Goal: Task Accomplishment & Management: Manage account settings

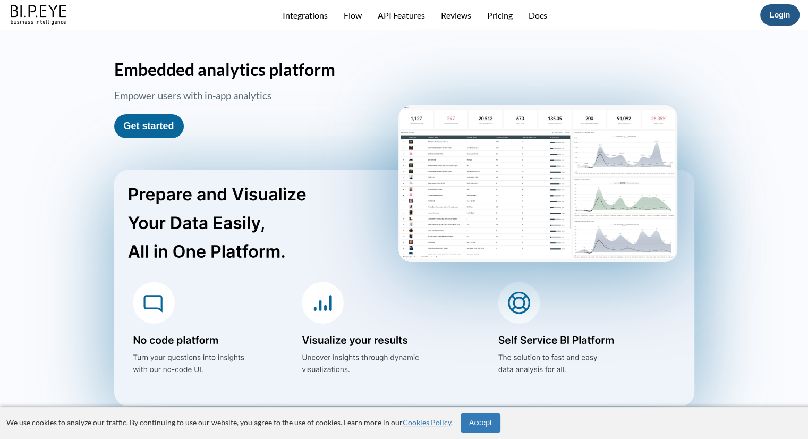
click at [788, 14] on link "Login" at bounding box center [780, 15] width 20 height 8
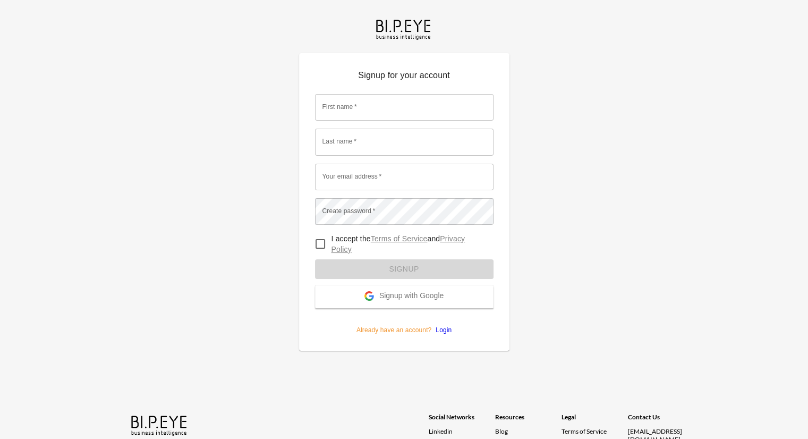
click at [407, 294] on span "Signup with Google" at bounding box center [411, 296] width 64 height 11
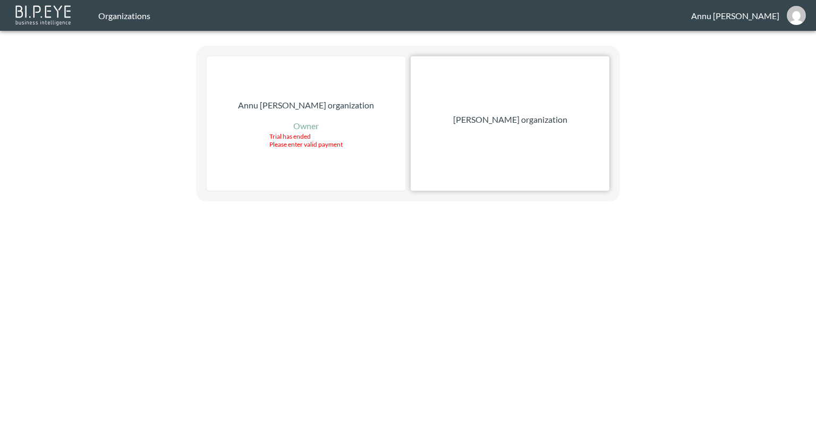
click at [514, 146] on div "Nadia Senft organization" at bounding box center [510, 123] width 199 height 134
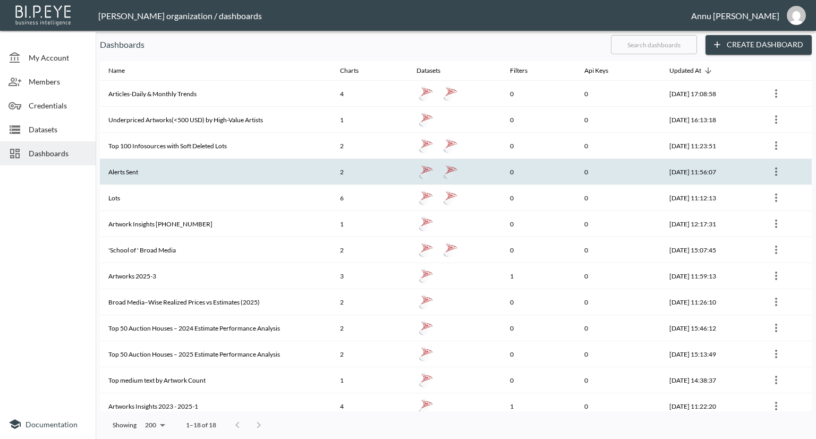
click at [126, 169] on th "Alerts Sent" at bounding box center [216, 172] width 232 height 26
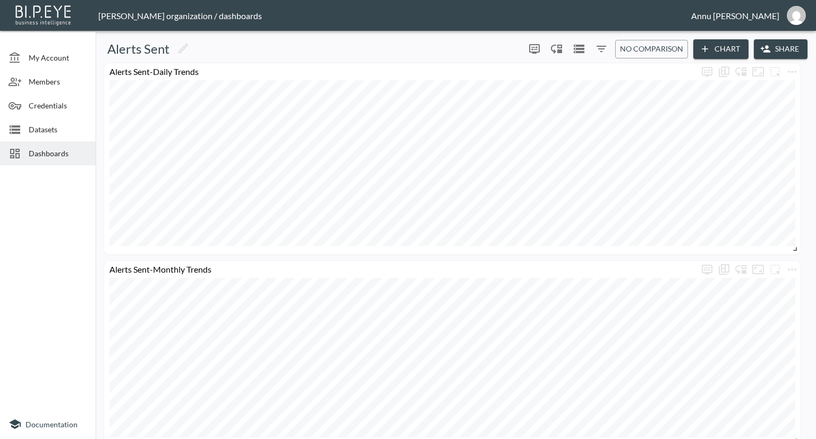
click at [65, 129] on span "Datasets" at bounding box center [58, 129] width 58 height 11
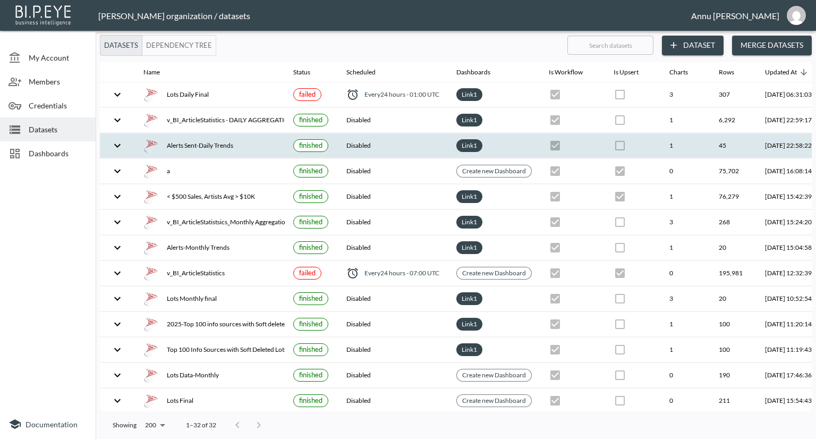
click at [235, 146] on div "Alerts Sent-Daily Trends" at bounding box center [209, 145] width 133 height 15
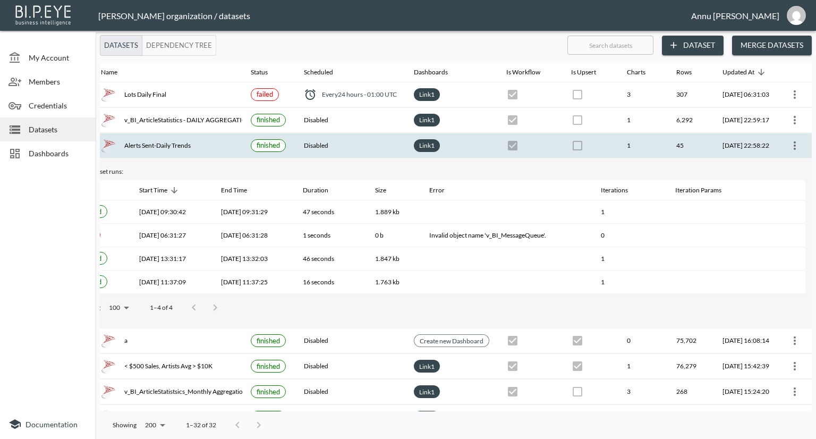
scroll to position [0, 62]
click at [795, 146] on icon "more" at bounding box center [794, 145] width 13 height 13
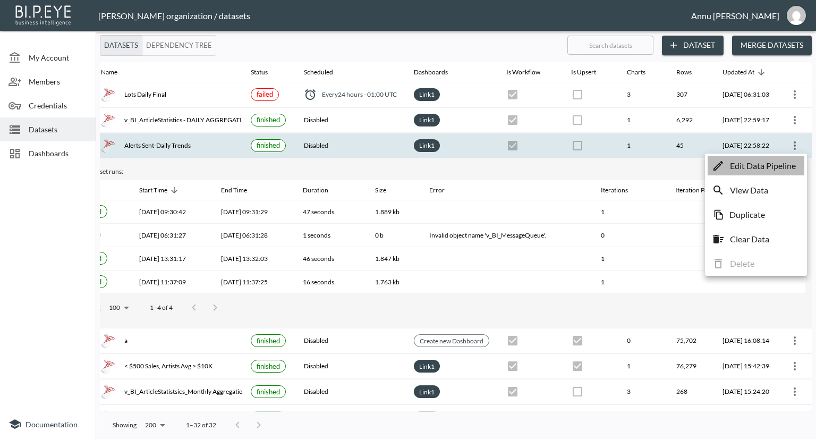
click at [775, 163] on p "Edit Data Pipeline" at bounding box center [763, 165] width 66 height 13
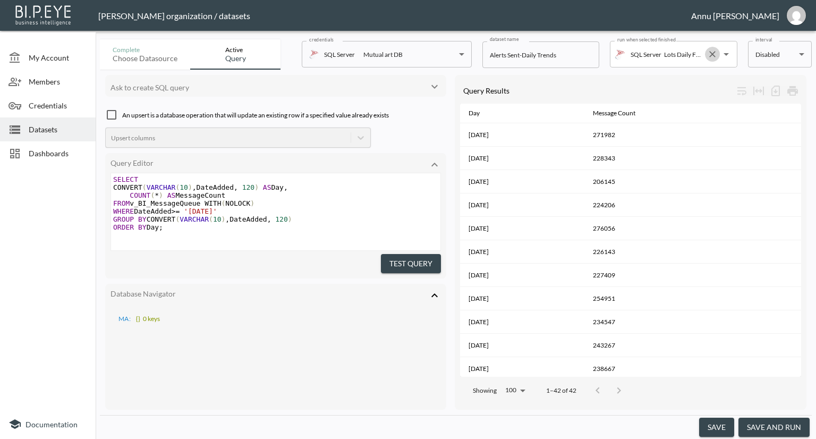
click at [712, 53] on icon "Clear" at bounding box center [712, 54] width 6 height 6
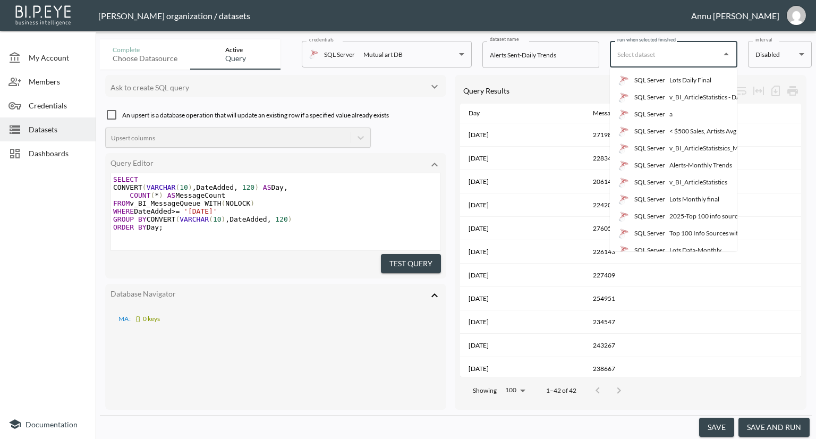
click at [780, 56] on body "BI.P.EYE, Interactive Analytics Dashboards - app Nadia Senft organization / dat…" at bounding box center [408, 219] width 816 height 439
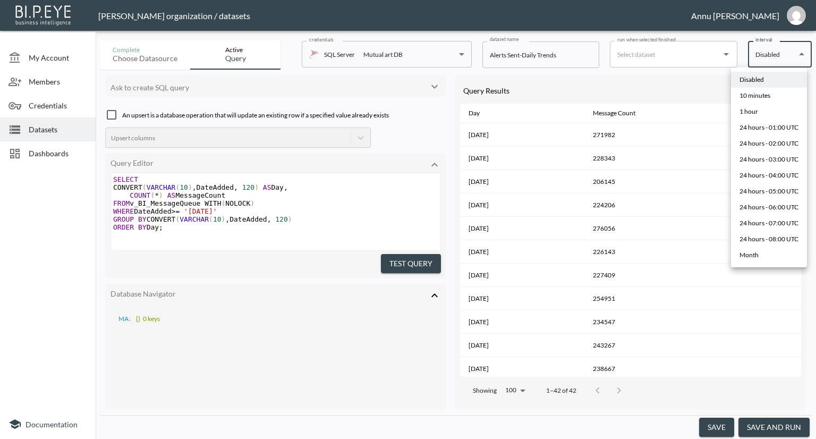
click at [766, 92] on div "10 minutes" at bounding box center [754, 96] width 31 height 10
type input "*/10 * * * *"
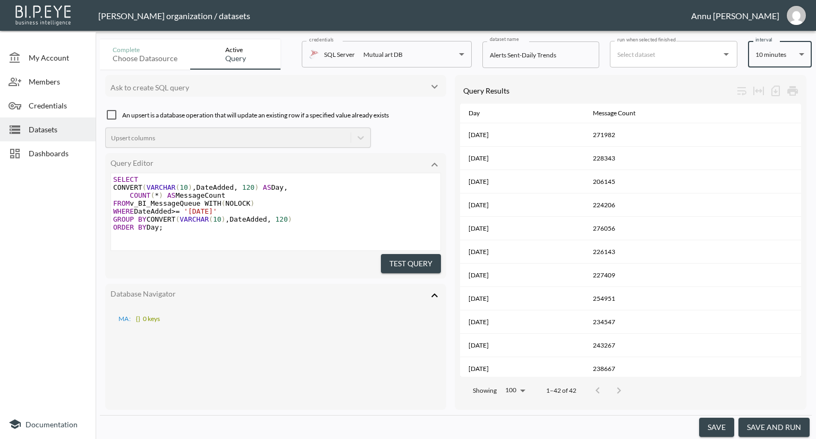
click at [721, 424] on button "save" at bounding box center [716, 428] width 35 height 20
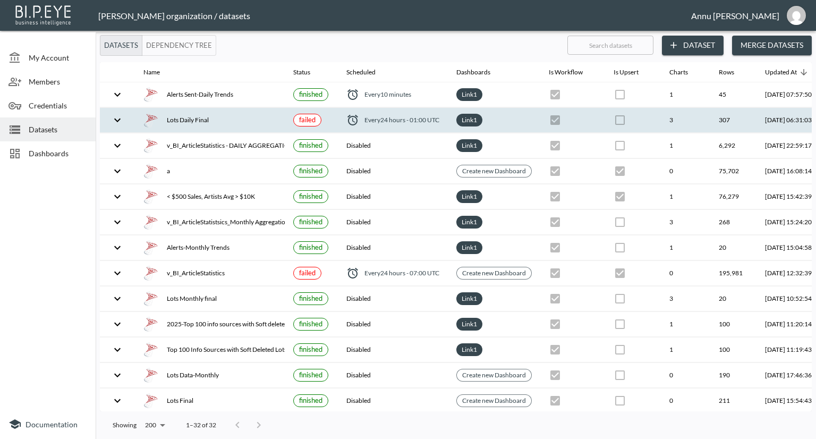
click at [224, 124] on div "Lots Daily Final" at bounding box center [209, 120] width 133 height 15
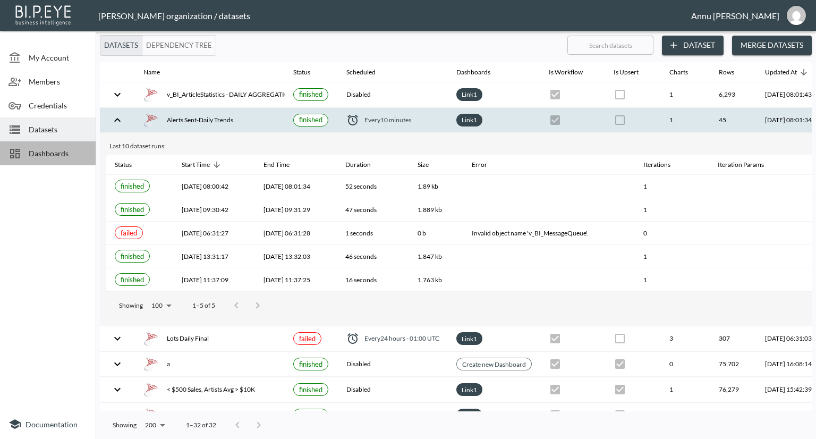
click at [63, 150] on span "Dashboards" at bounding box center [58, 153] width 58 height 11
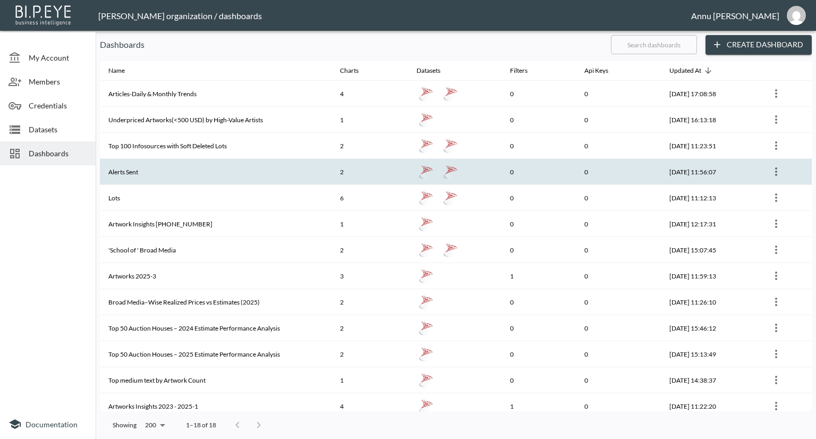
click at [153, 170] on th "Alerts Sent" at bounding box center [216, 172] width 232 height 26
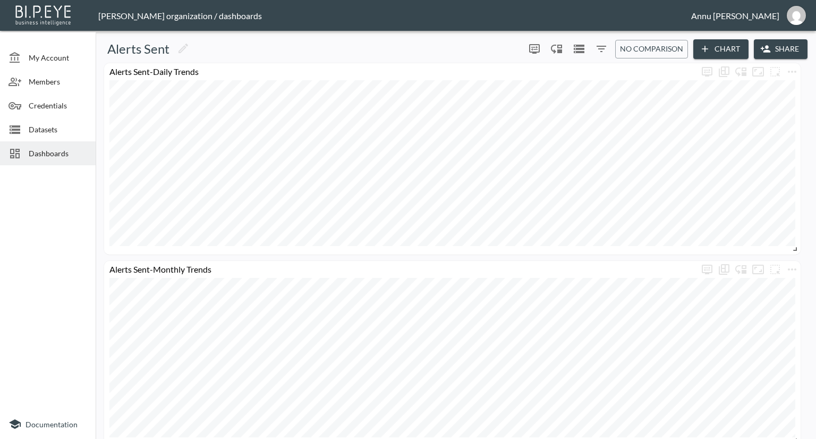
click at [58, 150] on span "Dashboards" at bounding box center [58, 153] width 58 height 11
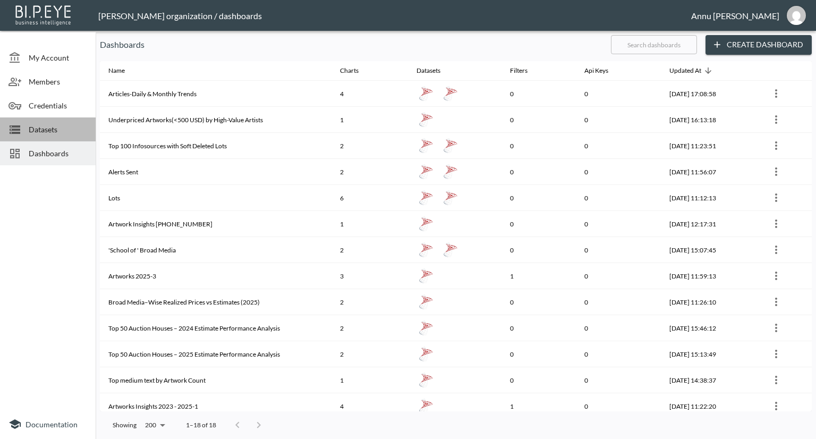
click at [58, 129] on span "Datasets" at bounding box center [58, 129] width 58 height 11
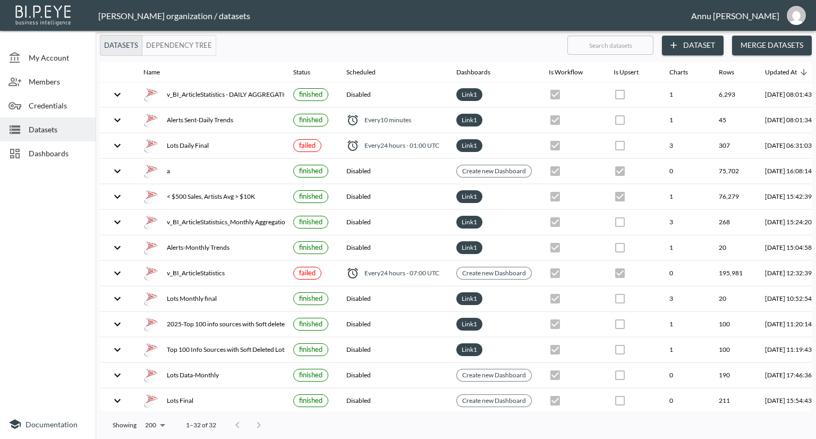
scroll to position [0, 62]
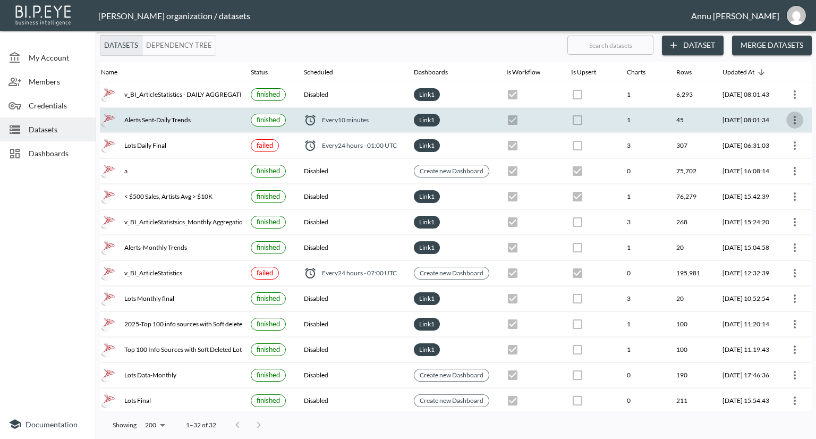
click at [796, 117] on icon "more" at bounding box center [794, 120] width 13 height 13
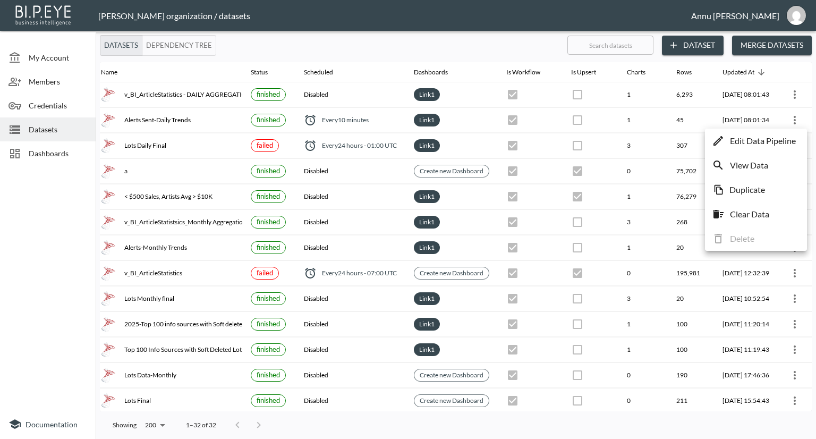
click at [772, 143] on p "Edit Data Pipeline" at bounding box center [763, 140] width 66 height 13
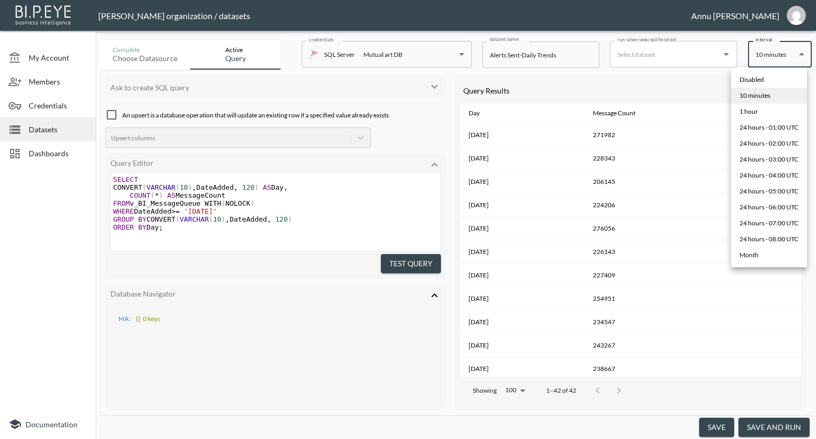
click at [767, 57] on body "BI.P.EYE, Interactive Analytics Dashboards - app Nadia Senft organization / dat…" at bounding box center [408, 219] width 816 height 439
click at [763, 77] on div "Disabled" at bounding box center [751, 80] width 24 height 10
type input "Disabled"
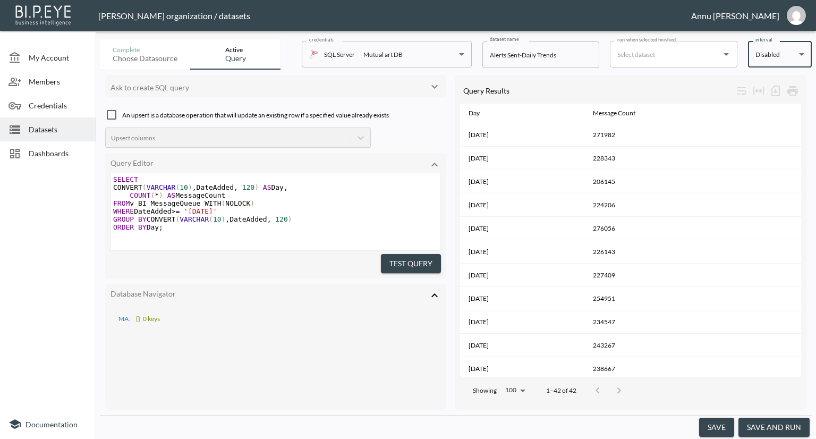
click at [722, 431] on button "save" at bounding box center [716, 428] width 35 height 20
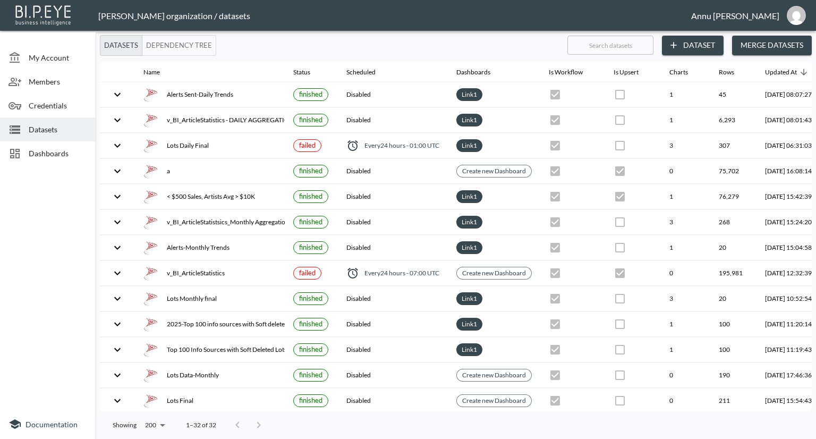
scroll to position [0, 62]
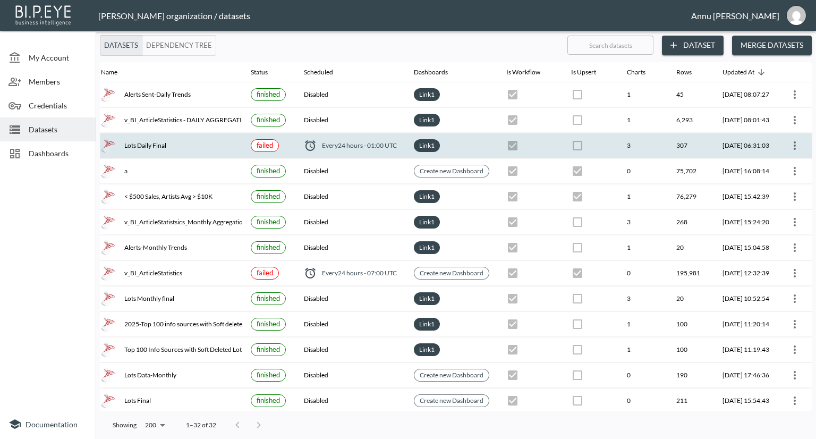
click at [794, 142] on icon "more" at bounding box center [795, 145] width 2 height 8
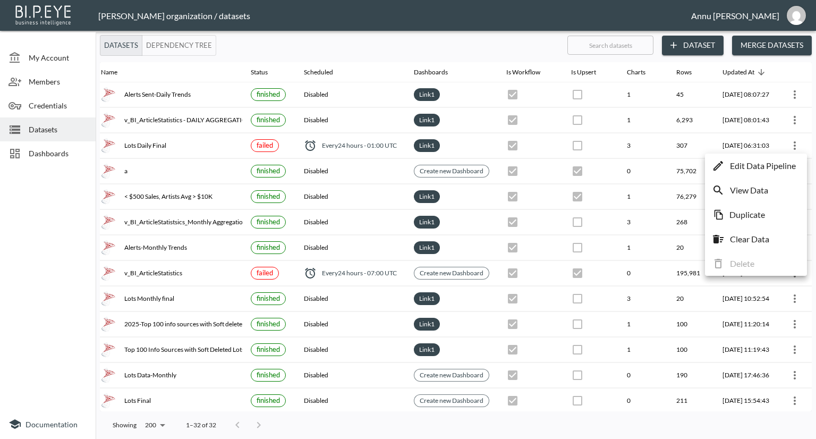
click at [772, 163] on p "Edit Data Pipeline" at bounding box center [763, 165] width 66 height 13
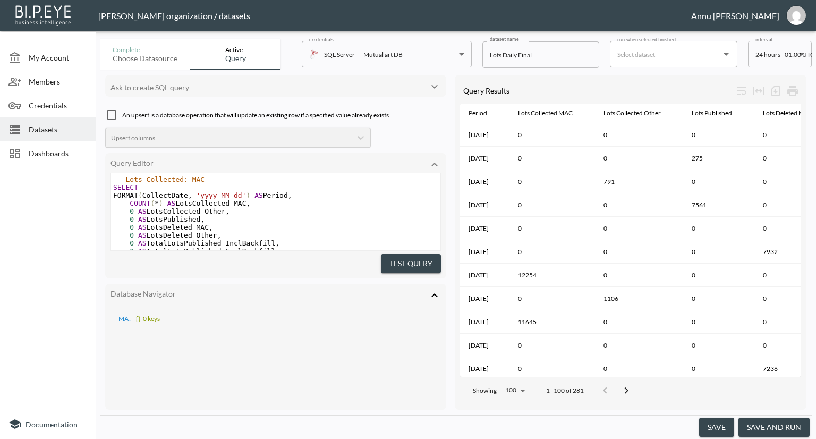
click at [726, 54] on icon "Open" at bounding box center [725, 54] width 5 height 3
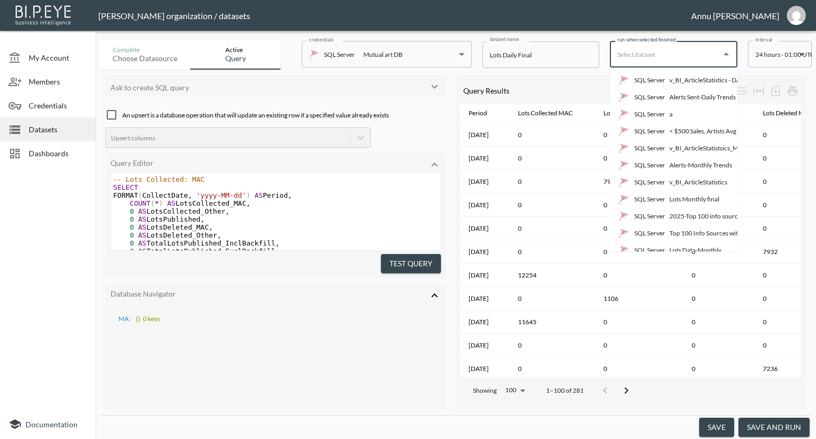
click at [771, 56] on body "BI.P.EYE, Interactive Analytics Dashboards - app Nadia Senft organization / dat…" at bounding box center [408, 219] width 816 height 439
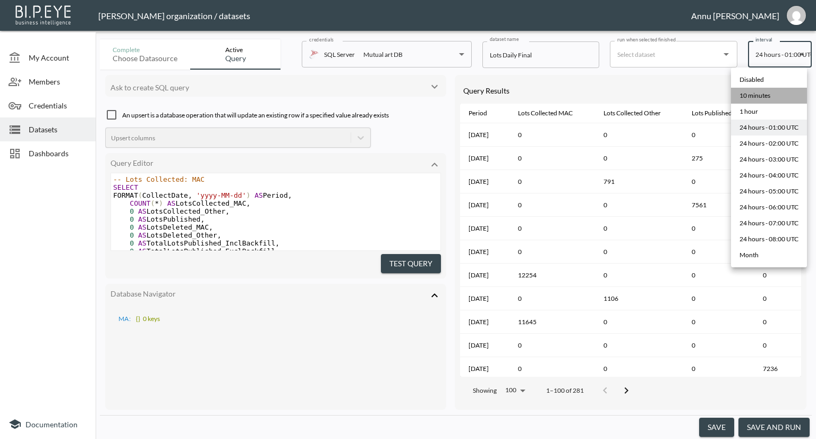
click at [757, 92] on div "10 minutes" at bounding box center [754, 96] width 31 height 10
type input "*/10 * * * *"
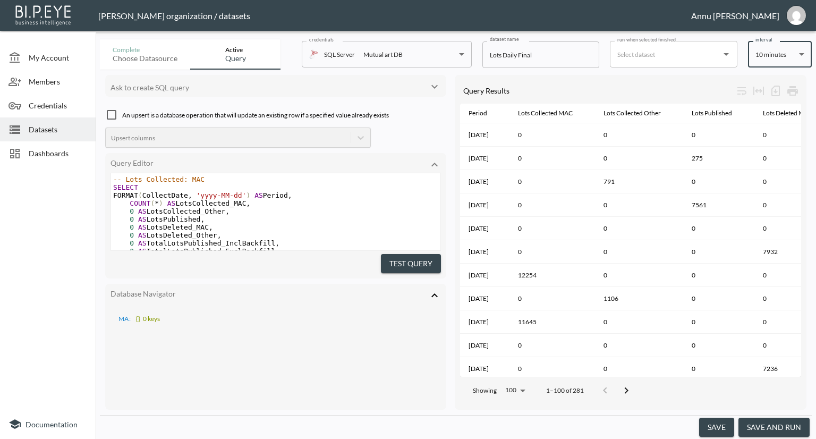
click at [732, 420] on button "save" at bounding box center [716, 428] width 35 height 20
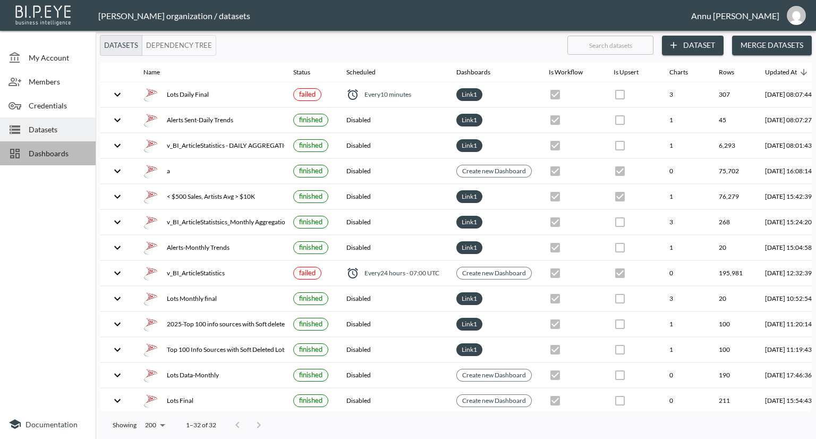
click at [57, 148] on span "Dashboards" at bounding box center [58, 153] width 58 height 11
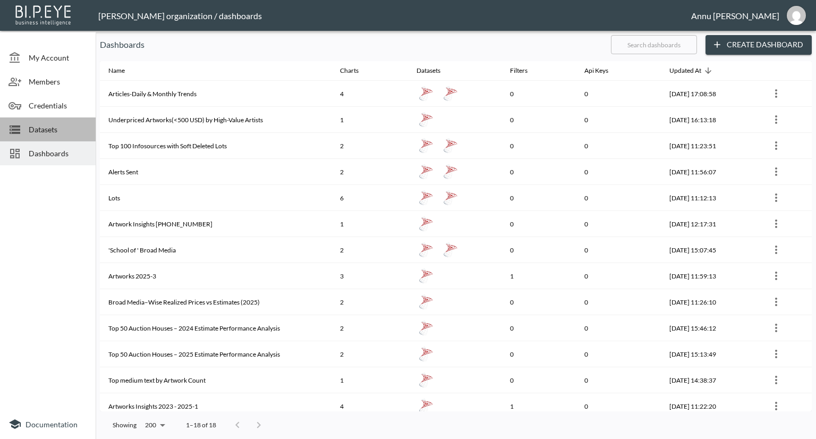
click at [71, 129] on span "Datasets" at bounding box center [58, 129] width 58 height 11
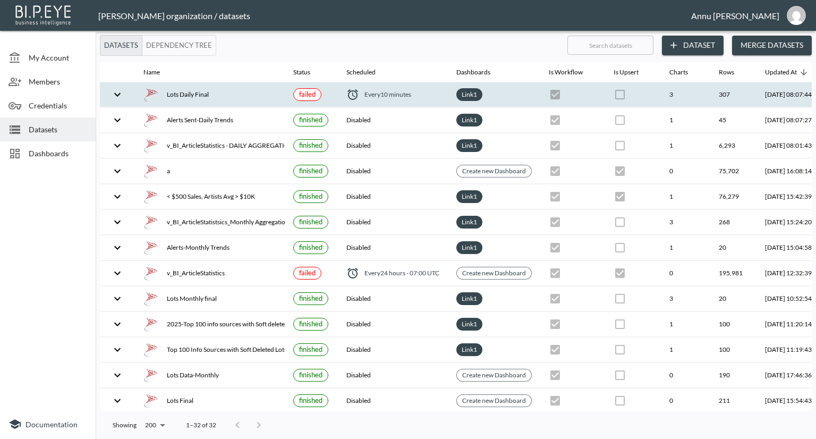
click at [215, 97] on div "Lots Daily Final" at bounding box center [209, 94] width 133 height 15
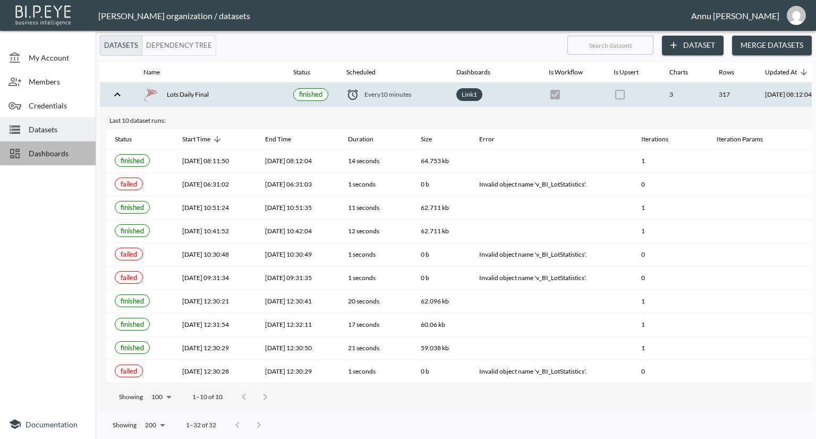
click at [56, 154] on span "Dashboards" at bounding box center [58, 153] width 58 height 11
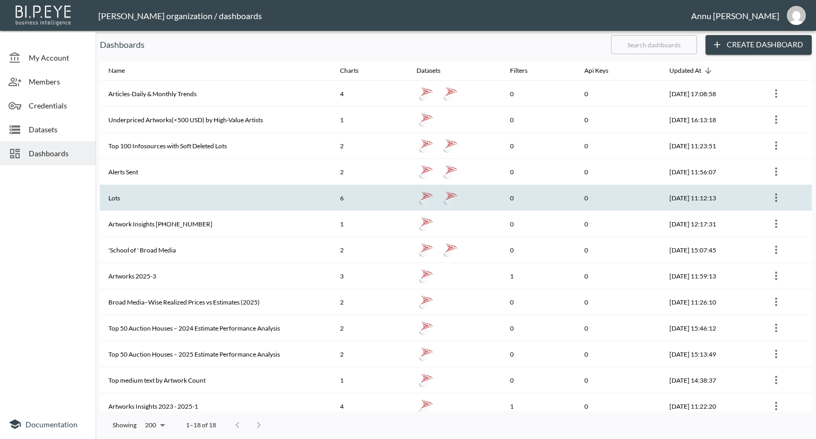
click at [130, 199] on th "Lots" at bounding box center [216, 198] width 232 height 26
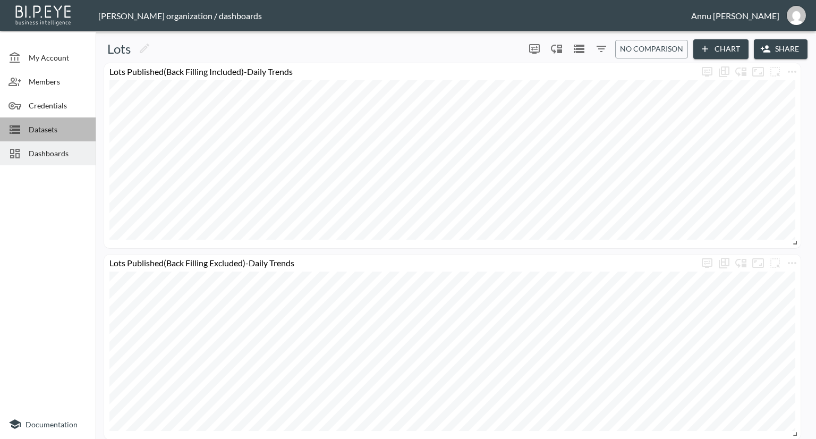
click at [44, 133] on span "Datasets" at bounding box center [58, 129] width 58 height 11
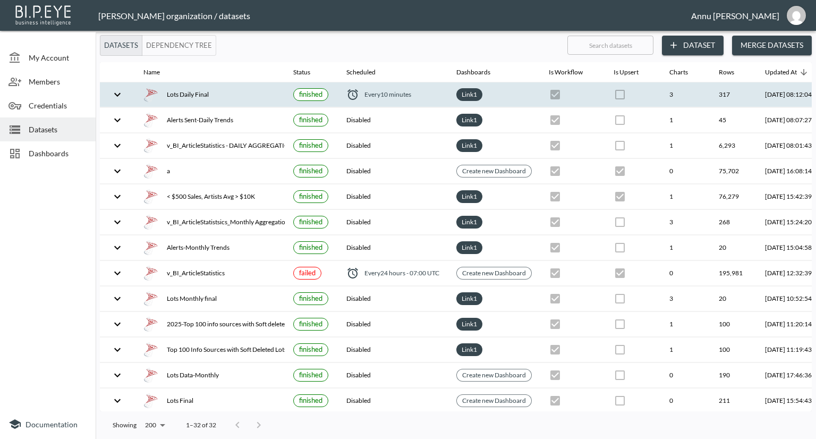
click at [232, 98] on div "Lots Daily Final" at bounding box center [209, 94] width 133 height 15
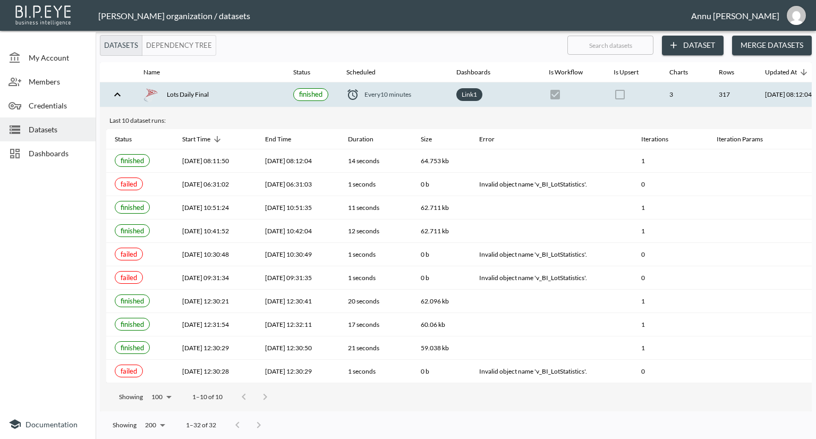
scroll to position [0, 62]
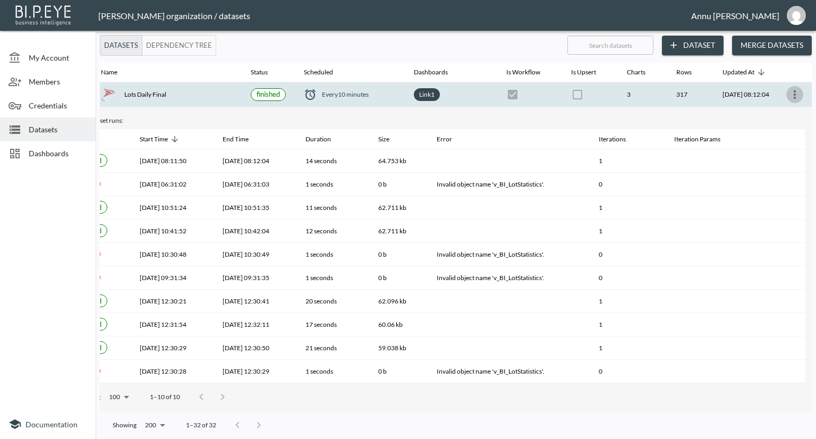
click at [790, 94] on icon "more" at bounding box center [794, 94] width 13 height 13
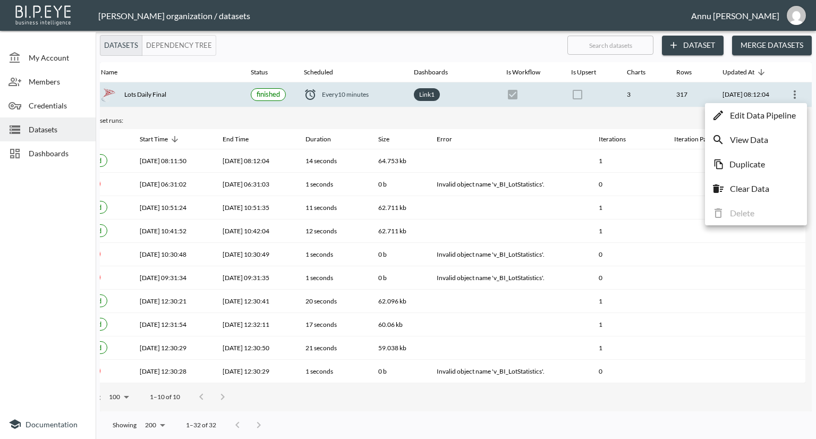
click at [763, 116] on p "Edit Data Pipeline" at bounding box center [763, 115] width 66 height 13
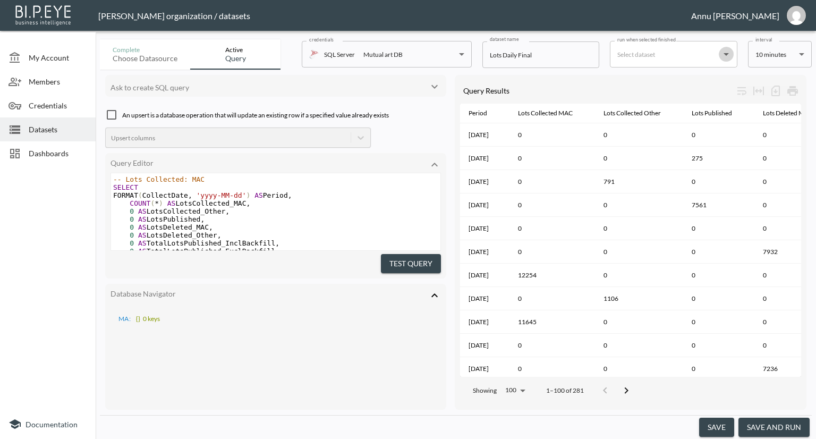
click at [727, 55] on icon "Open" at bounding box center [725, 54] width 5 height 3
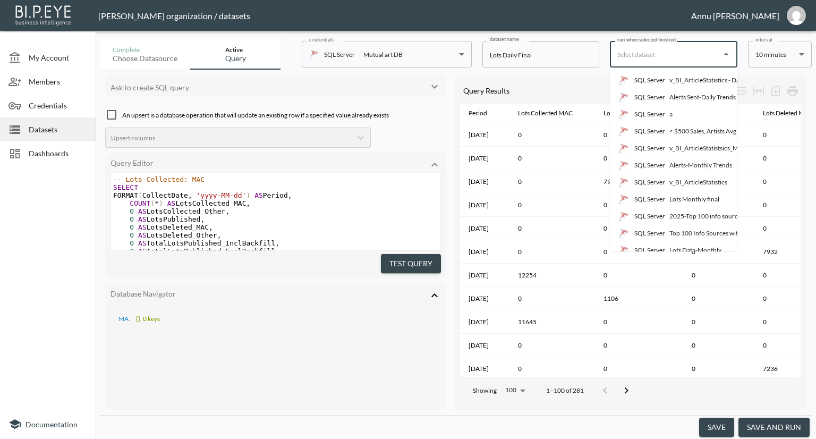
click at [776, 50] on body "BI.P.EYE, Interactive Analytics Dashboards - app Nadia Senft organization / dat…" at bounding box center [408, 219] width 816 height 439
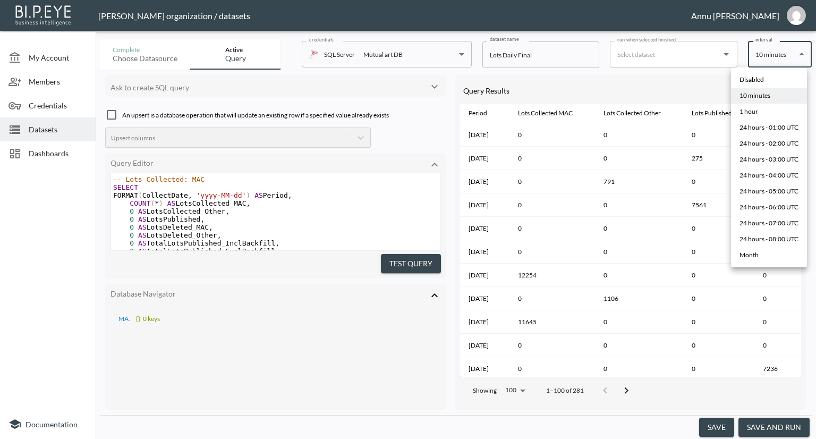
click at [764, 78] on li "Disabled" at bounding box center [769, 80] width 76 height 16
type input "Disabled"
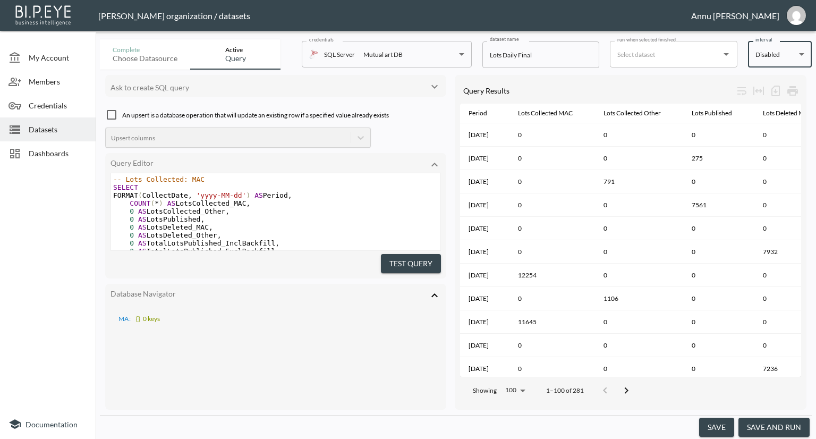
click at [729, 423] on button "save" at bounding box center [716, 428] width 35 height 20
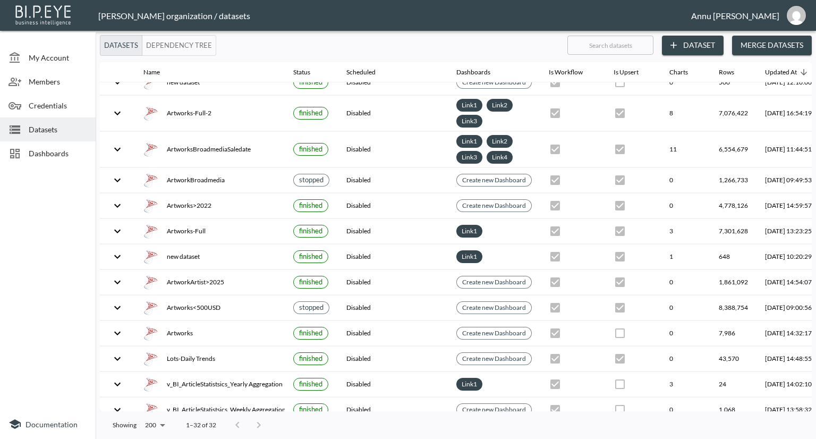
scroll to position [506, 0]
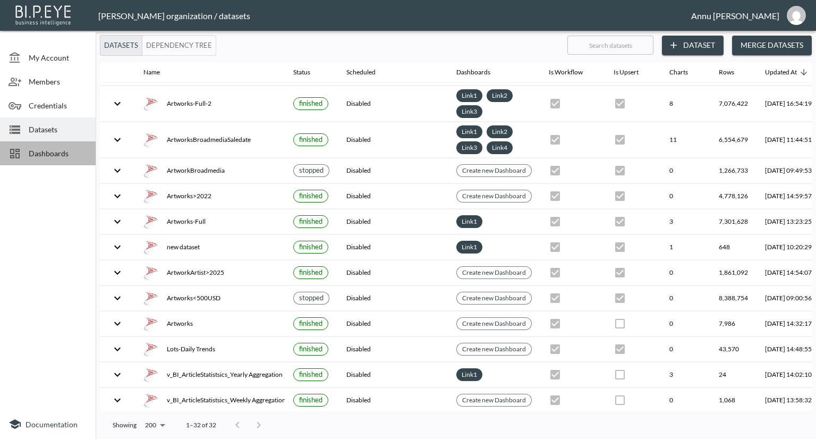
click at [61, 156] on span "Dashboards" at bounding box center [58, 153] width 58 height 11
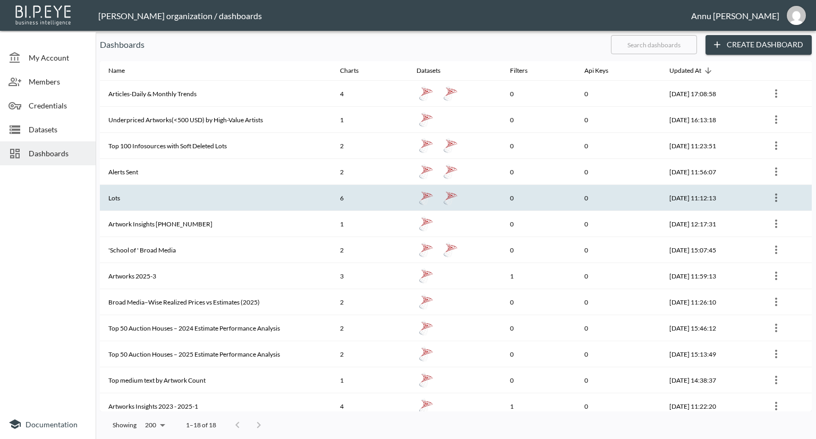
click at [147, 197] on th "Lots" at bounding box center [216, 198] width 232 height 26
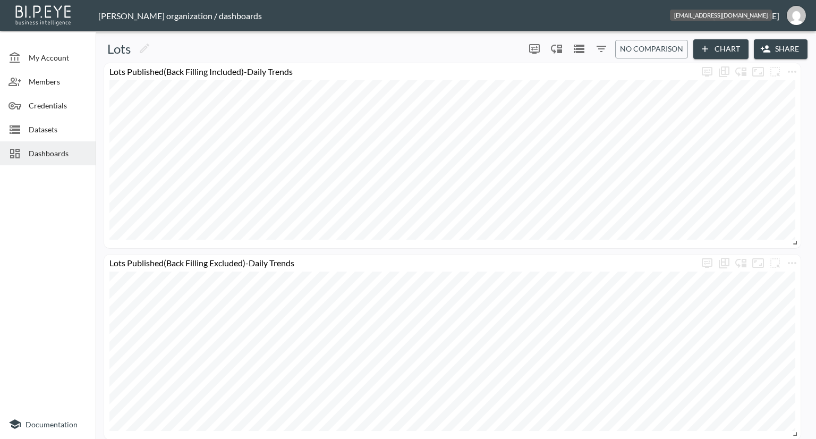
click at [791, 20] on img "annu@mutualart.com" at bounding box center [796, 15] width 19 height 19
click at [748, 66] on li "Logout" at bounding box center [768, 61] width 91 height 19
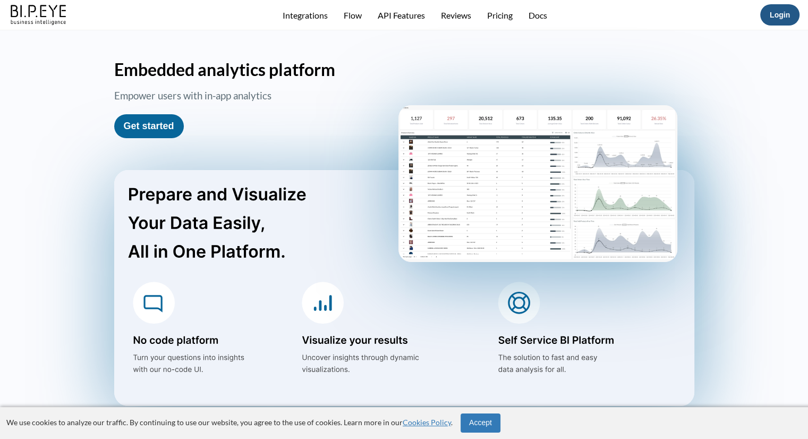
click at [770, 13] on link "Login" at bounding box center [780, 15] width 20 height 8
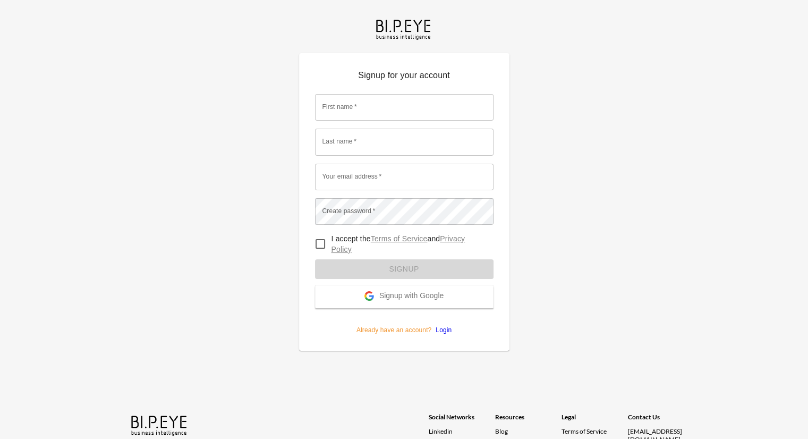
click at [416, 293] on span "Signup with Google" at bounding box center [411, 296] width 64 height 11
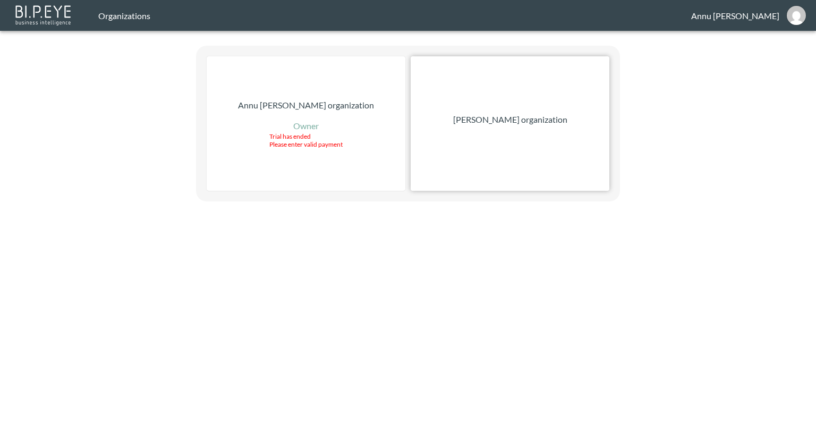
click at [495, 124] on p "[PERSON_NAME] organization" at bounding box center [510, 119] width 114 height 13
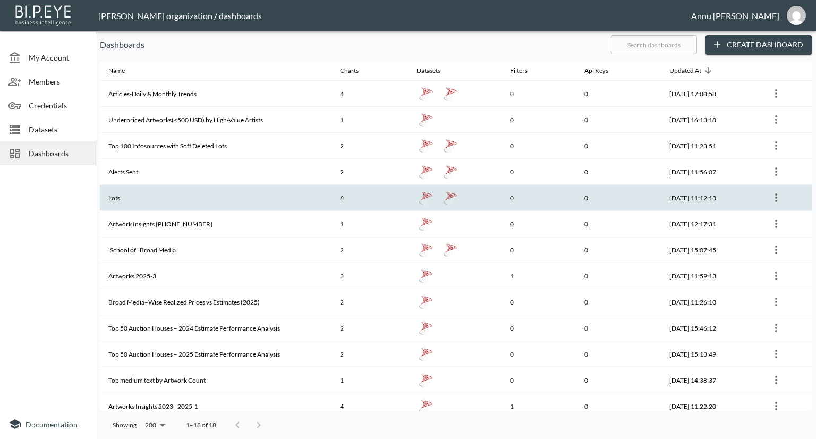
click at [142, 190] on th "Lots" at bounding box center [216, 198] width 232 height 26
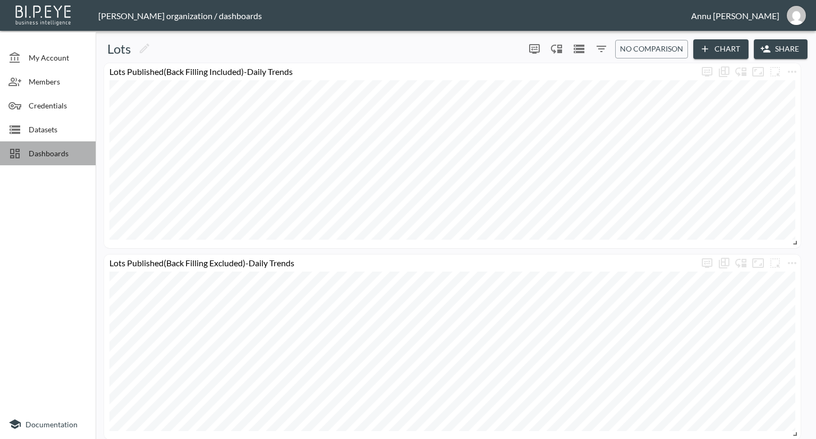
click at [45, 148] on span "Dashboards" at bounding box center [58, 153] width 58 height 11
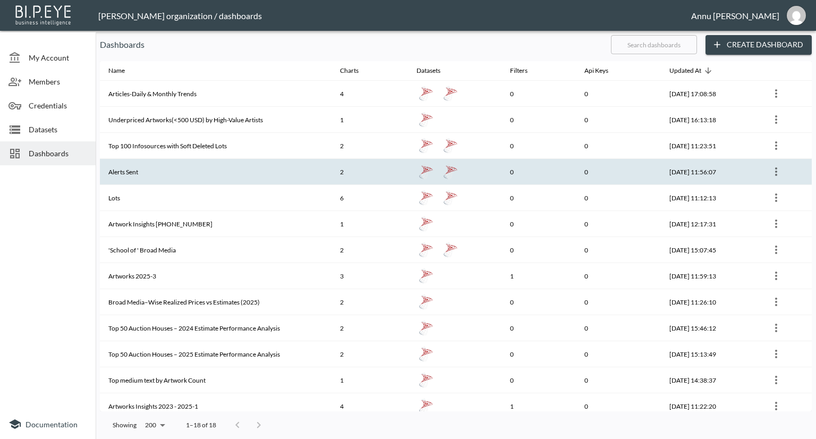
click at [144, 173] on th "Alerts Sent" at bounding box center [216, 172] width 232 height 26
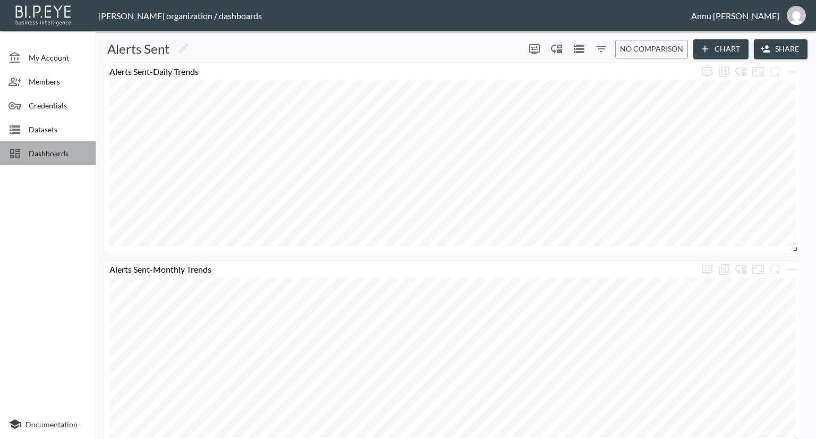
click at [51, 150] on span "Dashboards" at bounding box center [58, 153] width 58 height 11
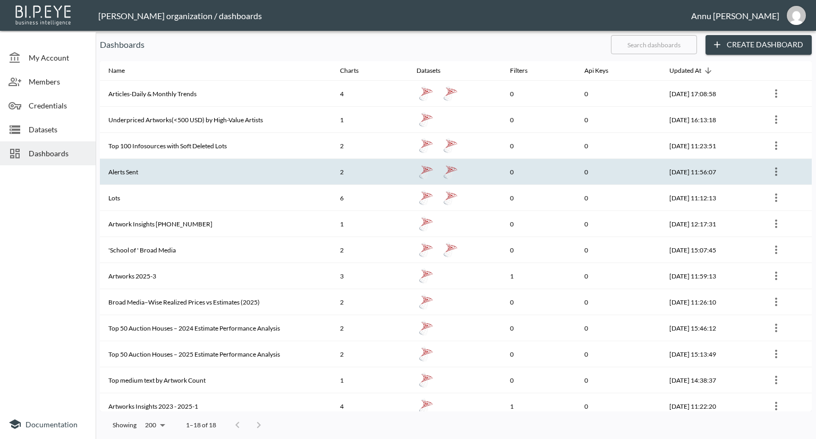
scroll to position [106, 0]
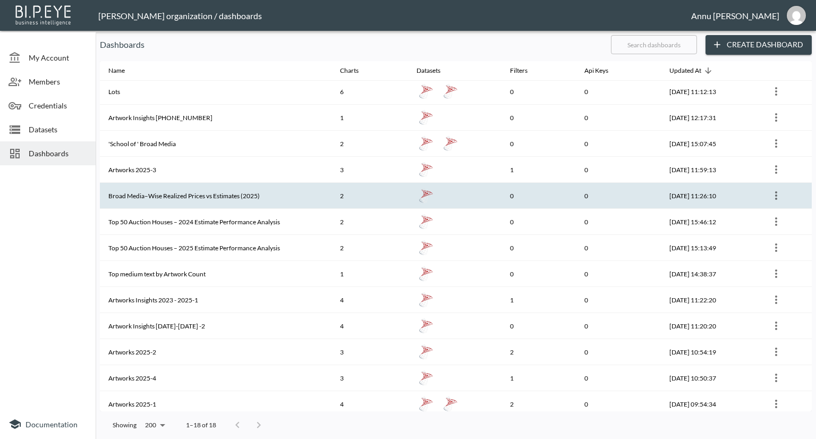
click at [186, 192] on th "Broad Media–Wise Realized Prices vs Estimates (2025)" at bounding box center [216, 196] width 232 height 26
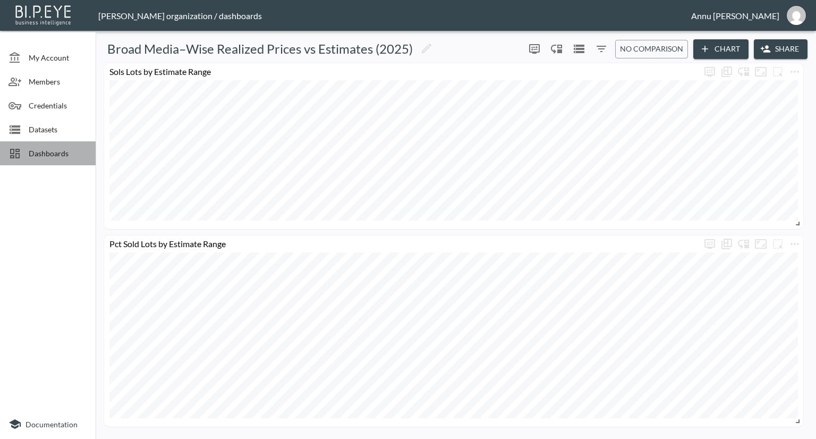
click at [68, 154] on span "Dashboards" at bounding box center [58, 153] width 58 height 11
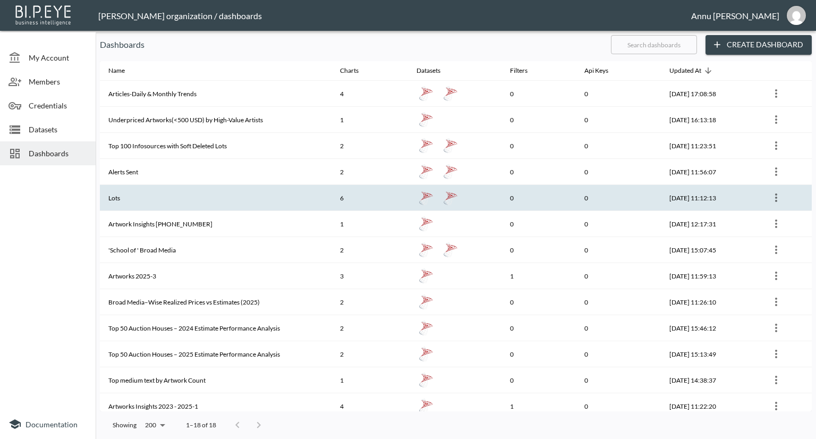
scroll to position [53, 0]
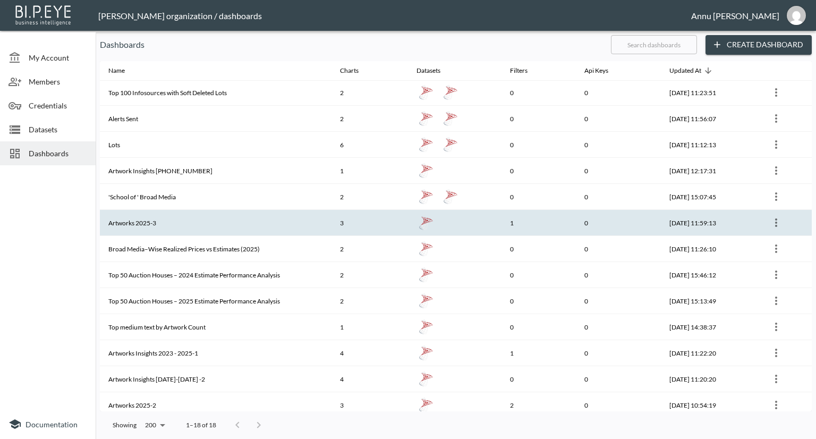
click at [168, 228] on th "Artworks 2025-3" at bounding box center [216, 223] width 232 height 26
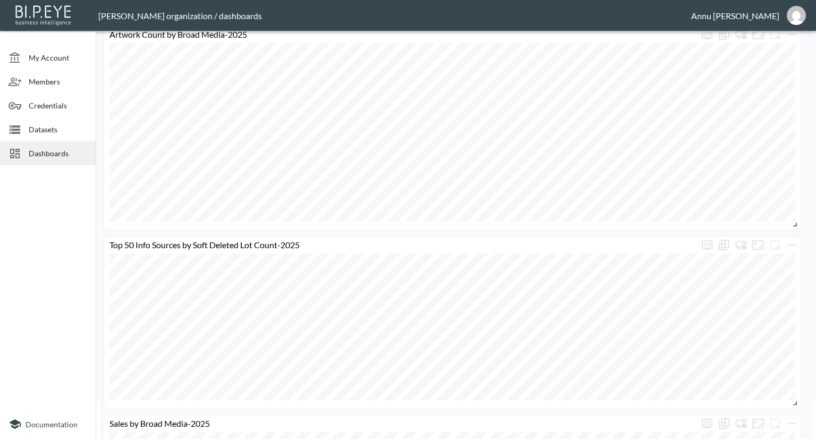
scroll to position [106, 0]
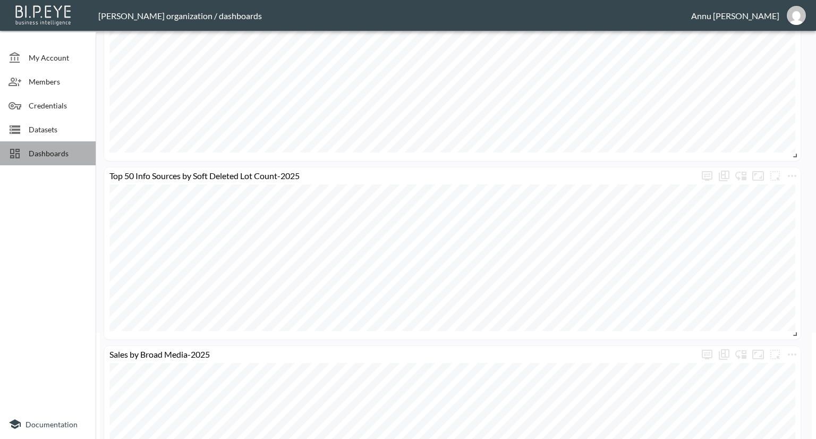
click at [59, 156] on span "Dashboards" at bounding box center [58, 153] width 58 height 11
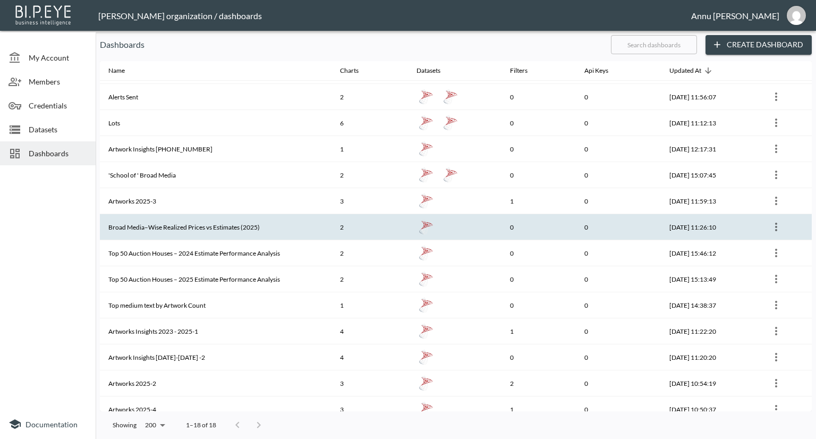
scroll to position [137, 0]
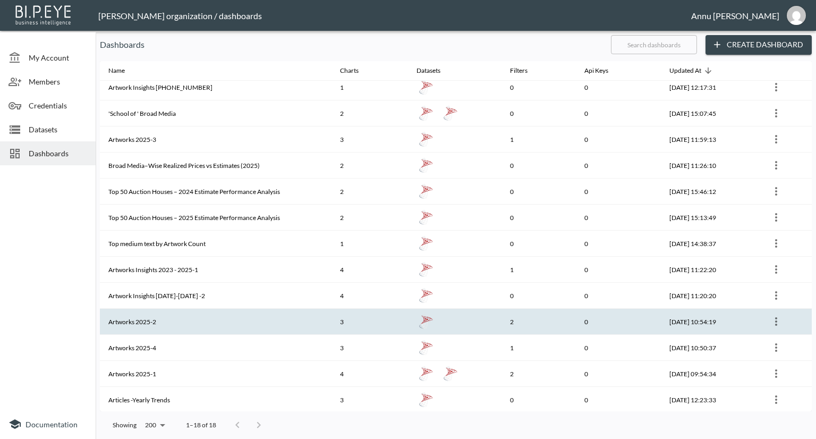
click at [154, 332] on th "Artworks 2025-2" at bounding box center [216, 322] width 232 height 26
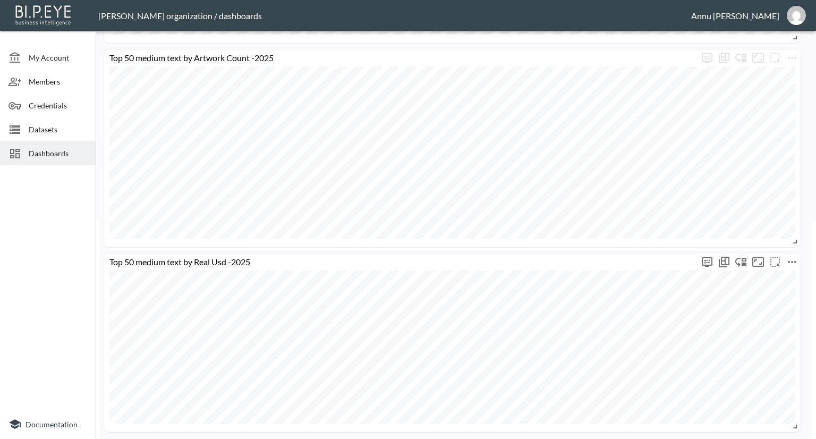
scroll to position [219, 0]
click at [53, 155] on span "Dashboards" at bounding box center [58, 153] width 58 height 11
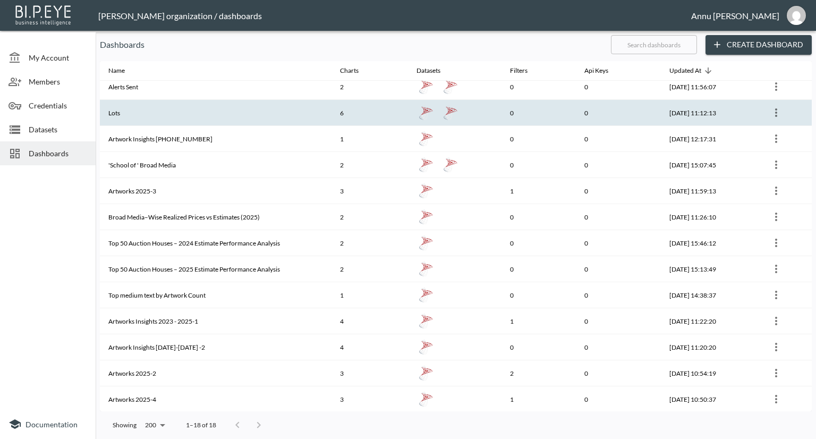
scroll to position [137, 0]
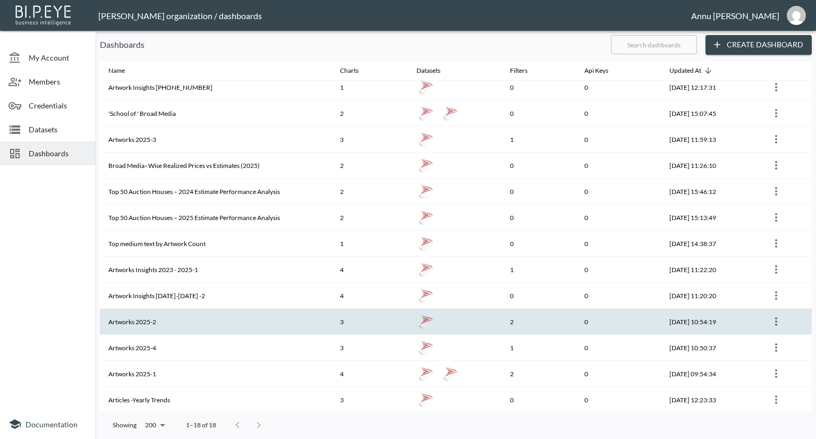
click at [176, 315] on th "Artworks 2025-2" at bounding box center [216, 322] width 232 height 26
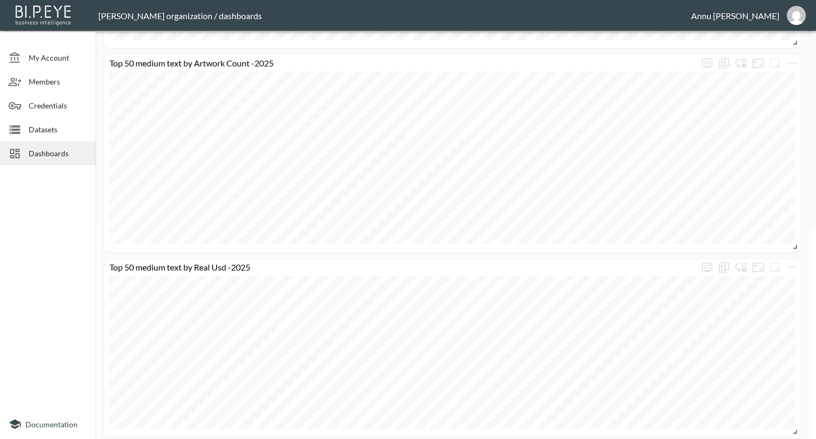
scroll to position [219, 0]
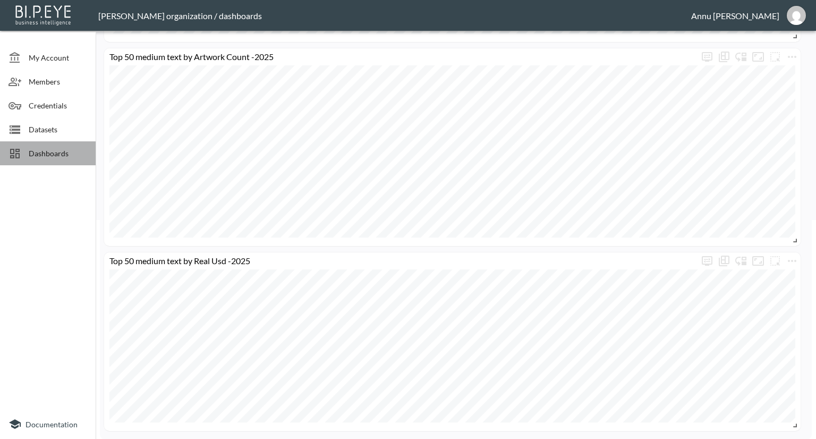
click at [37, 156] on span "Dashboards" at bounding box center [58, 153] width 58 height 11
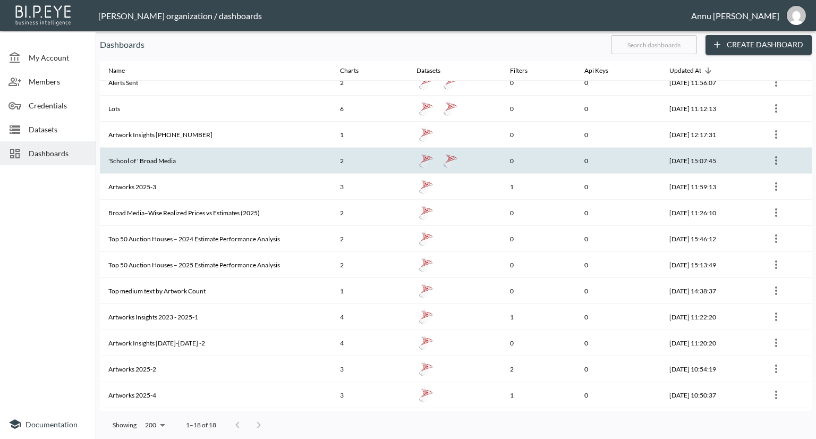
scroll to position [137, 0]
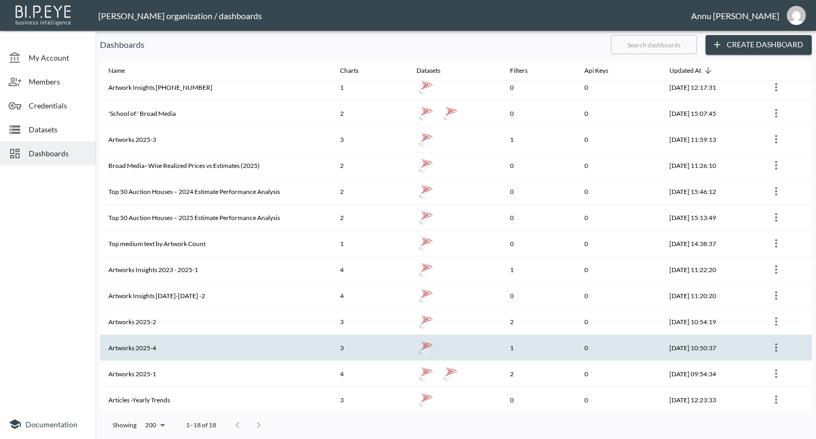
click at [172, 347] on th "Artworks 2025-4" at bounding box center [216, 348] width 232 height 26
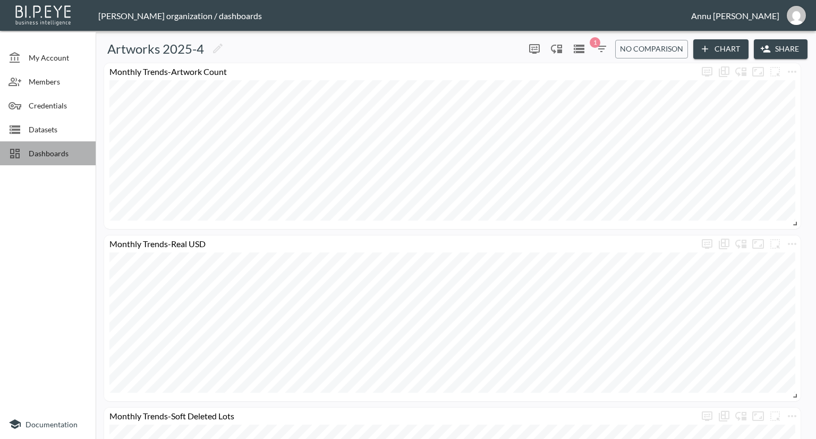
click at [48, 150] on span "Dashboards" at bounding box center [58, 153] width 58 height 11
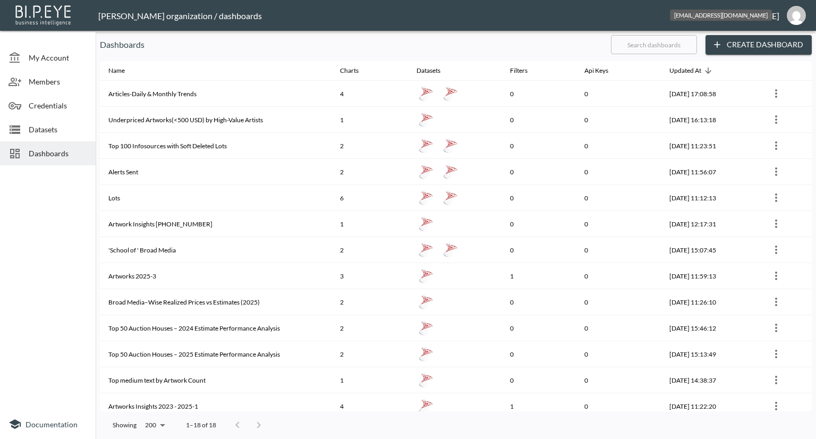
click at [795, 17] on img "annu@mutualart.com" at bounding box center [796, 15] width 19 height 19
click at [751, 58] on li "Logout" at bounding box center [768, 61] width 91 height 19
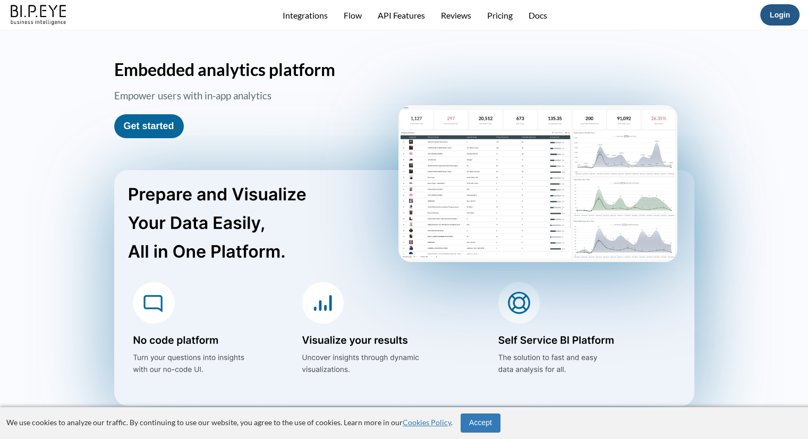
click at [764, 13] on button "Login" at bounding box center [779, 14] width 39 height 21
click at [771, 13] on link "Login" at bounding box center [780, 15] width 20 height 8
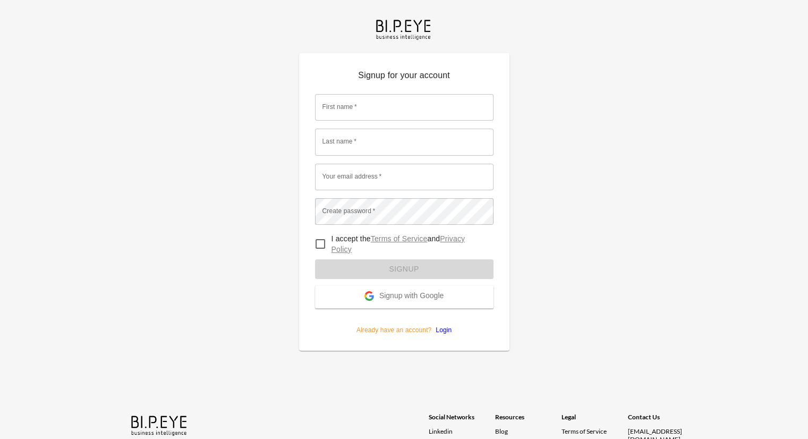
click at [399, 299] on span "Signup with Google" at bounding box center [411, 296] width 64 height 11
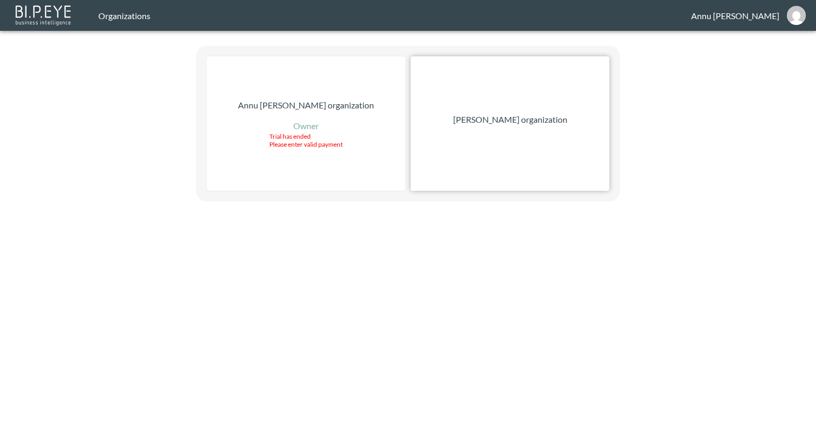
click at [512, 124] on p "[PERSON_NAME] organization" at bounding box center [510, 119] width 114 height 13
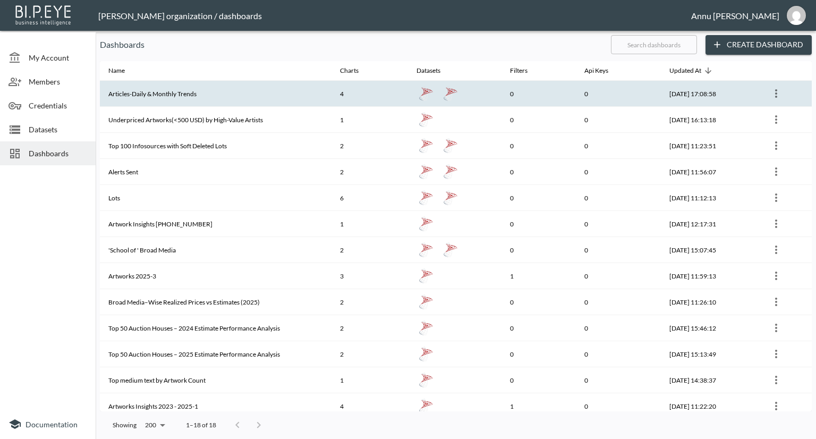
click at [125, 96] on th "Articles-Daily & Monthly Trends" at bounding box center [216, 94] width 232 height 26
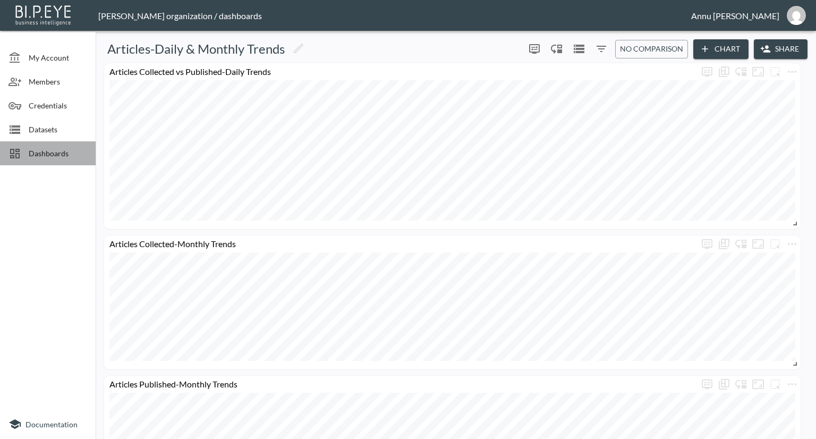
click at [68, 156] on span "Dashboards" at bounding box center [58, 153] width 58 height 11
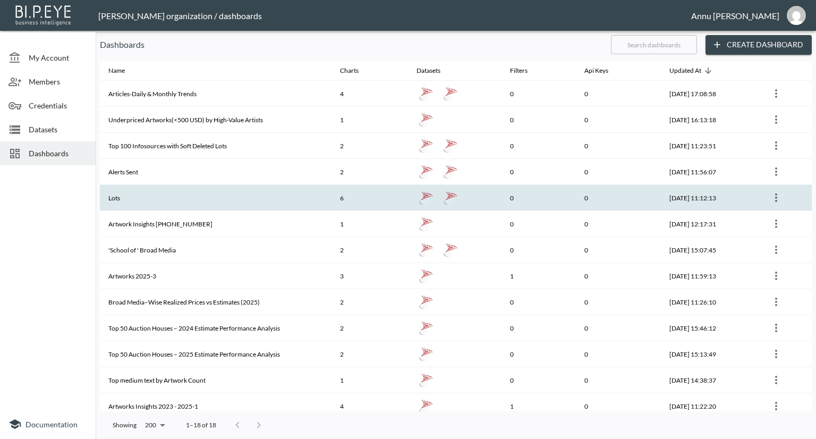
click at [172, 194] on th "Lots" at bounding box center [216, 198] width 232 height 26
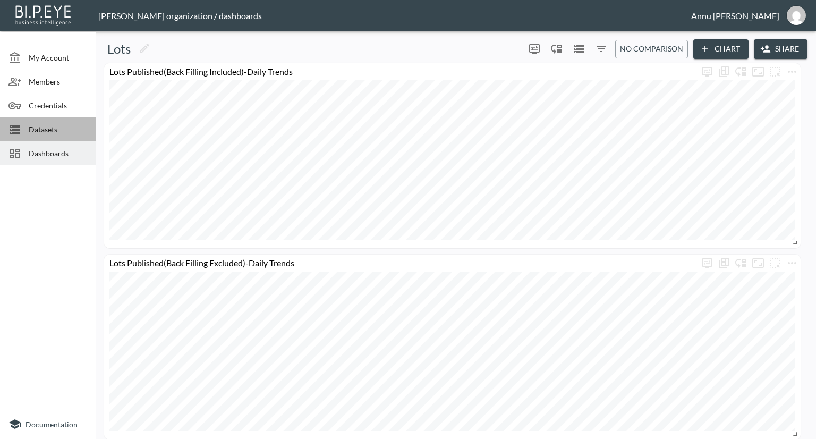
click at [51, 131] on span "Datasets" at bounding box center [58, 129] width 58 height 11
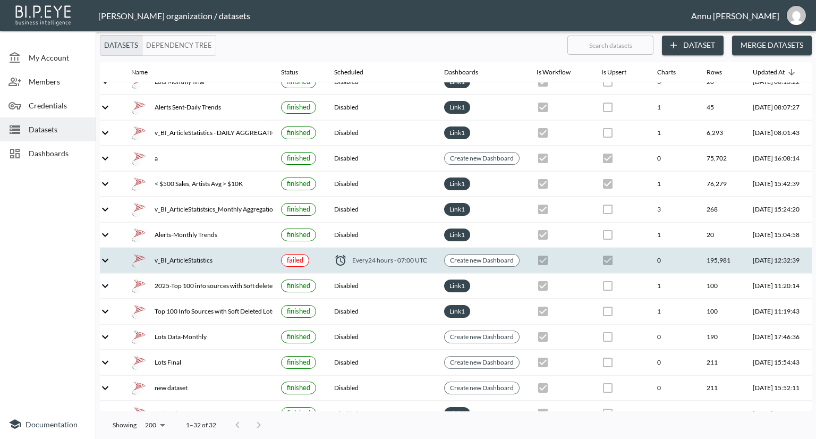
scroll to position [0, 12]
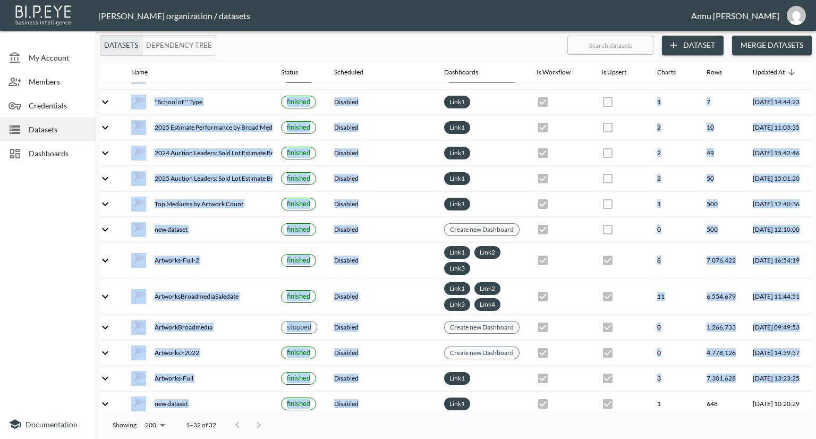
drag, startPoint x: 356, startPoint y: 404, endPoint x: 390, endPoint y: 396, distance: 35.0
click at [393, 399] on tbody "Lots Daily Final finished Disabled Link 1 3 317 2025-08-15, 08:31:28 Lots Month…" at bounding box center [465, 151] width 754 height 837
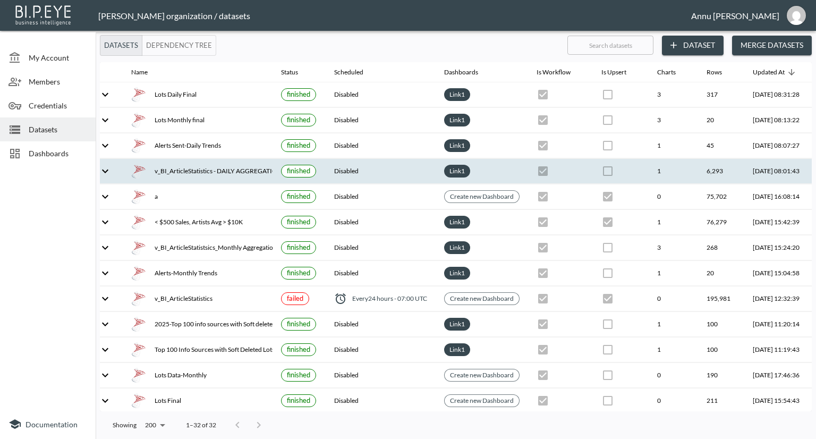
click at [225, 173] on div "v_BI_ArticleStatistics - DAILY AGGREGATION" at bounding box center [197, 171] width 133 height 15
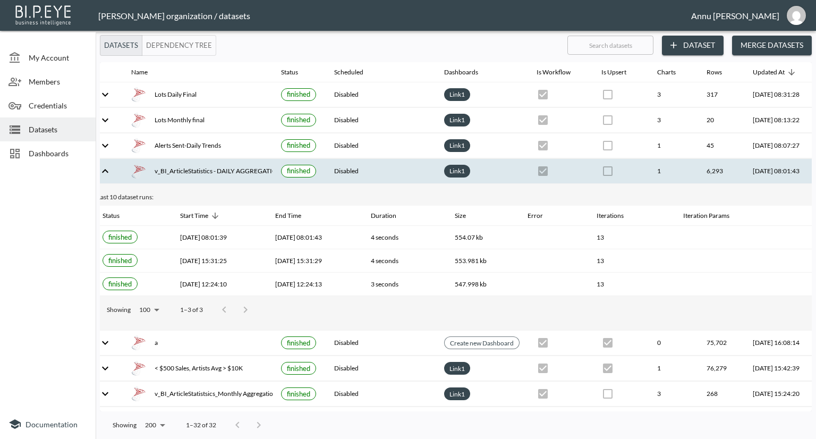
scroll to position [0, 62]
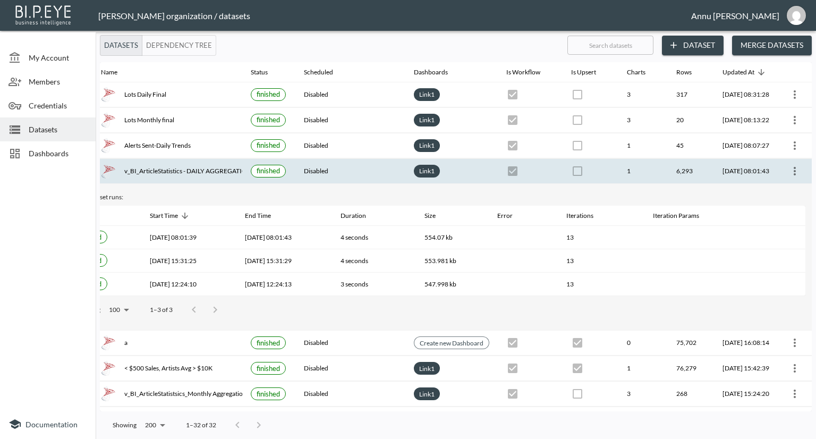
click at [795, 167] on icon "more" at bounding box center [794, 171] width 13 height 13
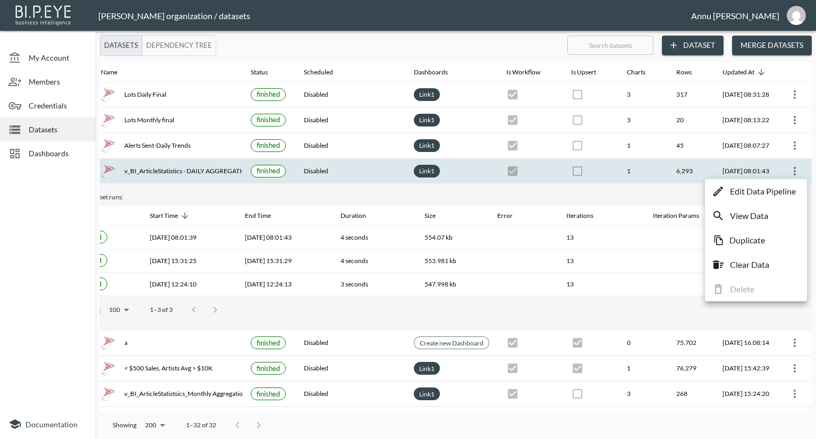
click at [770, 193] on p "Edit Data Pipeline" at bounding box center [763, 191] width 66 height 13
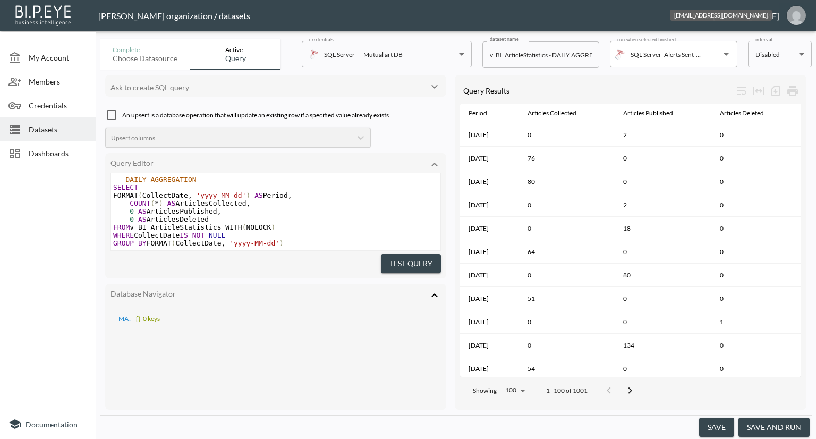
click at [796, 18] on img "annu@mutualart.com" at bounding box center [796, 15] width 19 height 19
click at [761, 61] on li "Logout" at bounding box center [768, 61] width 91 height 19
